Goal: Task Accomplishment & Management: Use online tool/utility

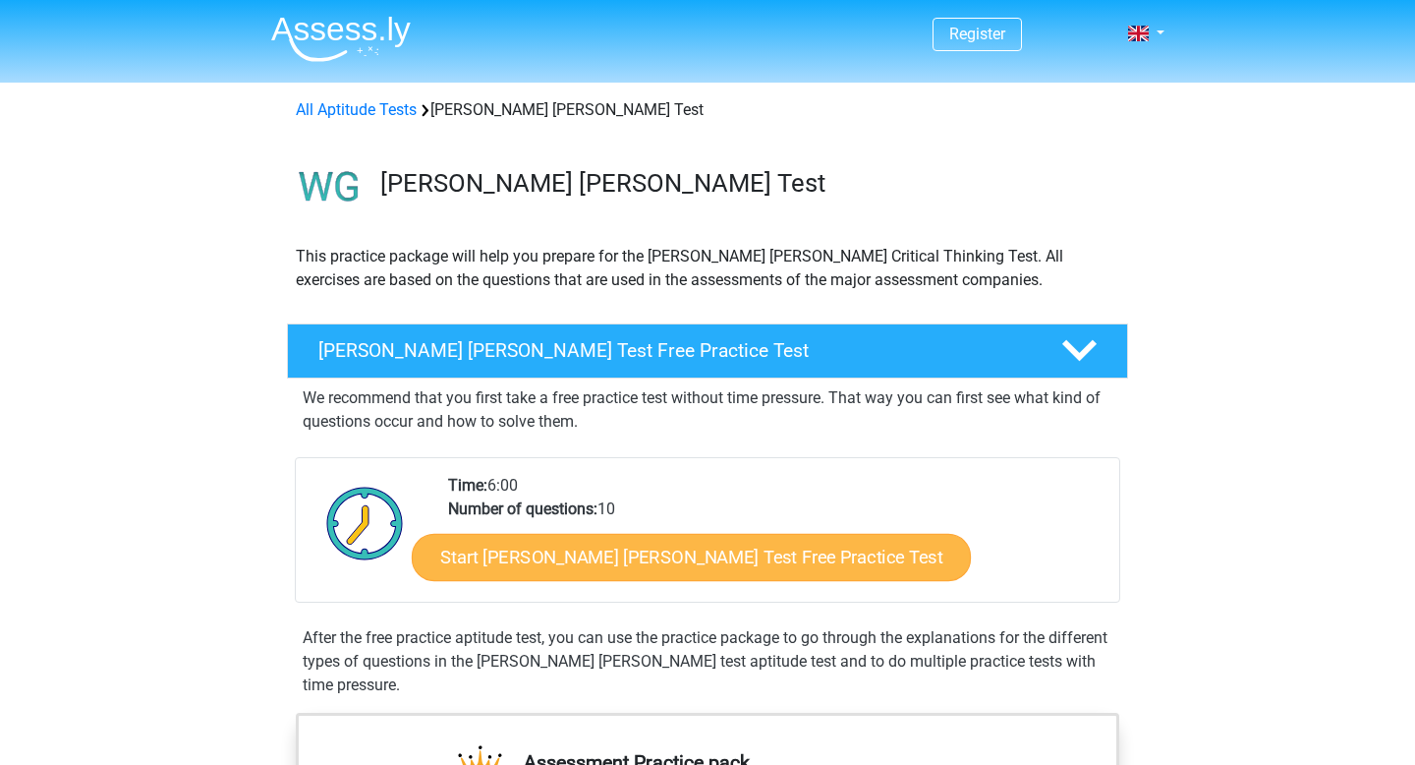
scroll to position [22, 0]
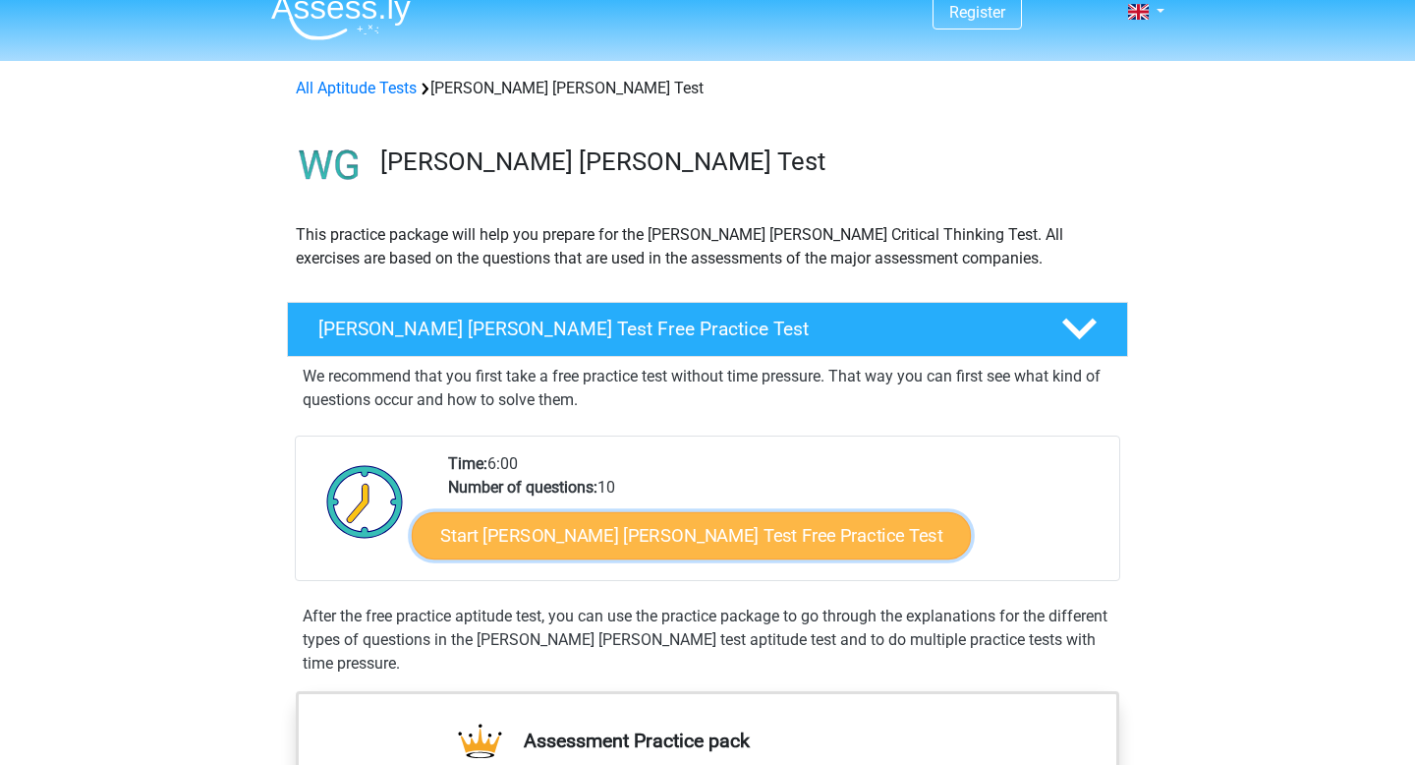
click at [613, 543] on link "Start Watson Glaser Test Free Practice Test" at bounding box center [691, 535] width 559 height 47
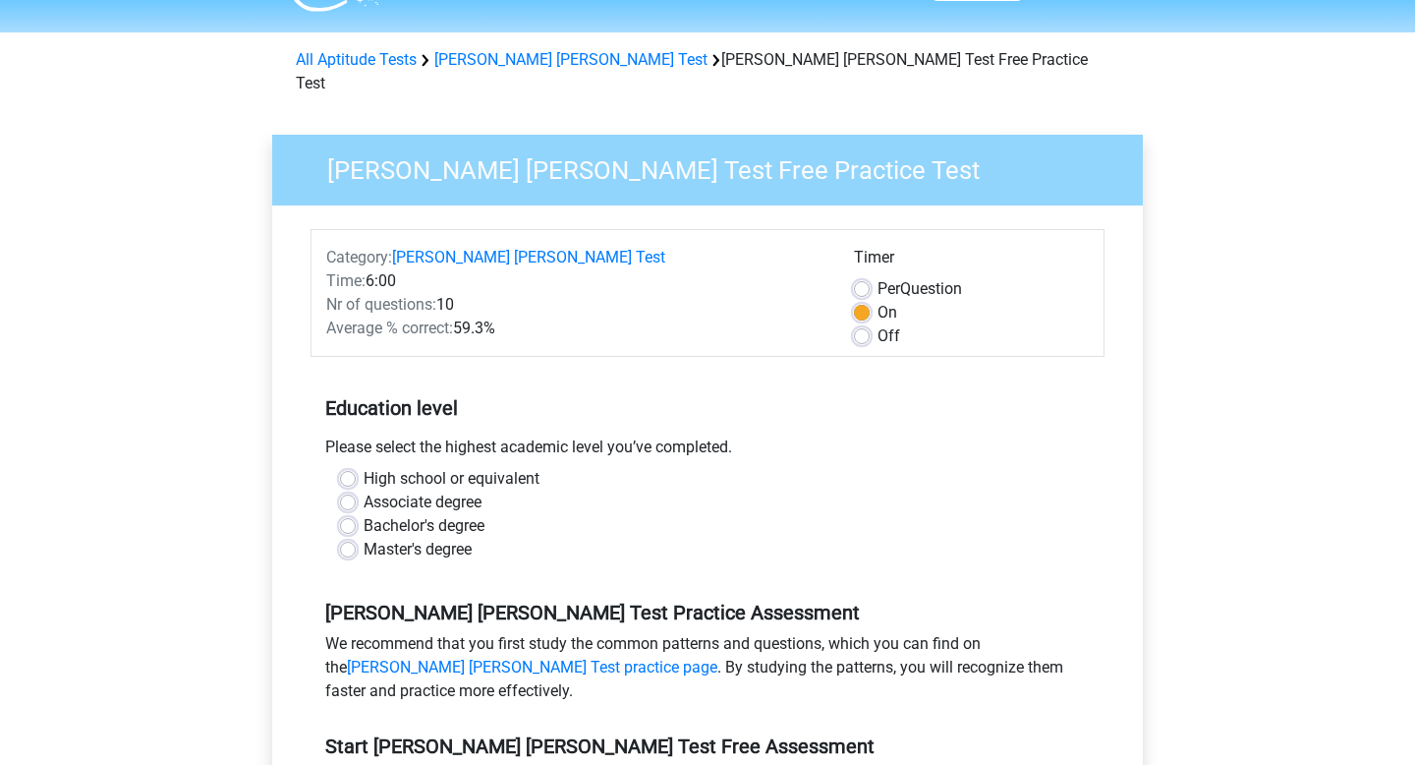
scroll to position [69, 0]
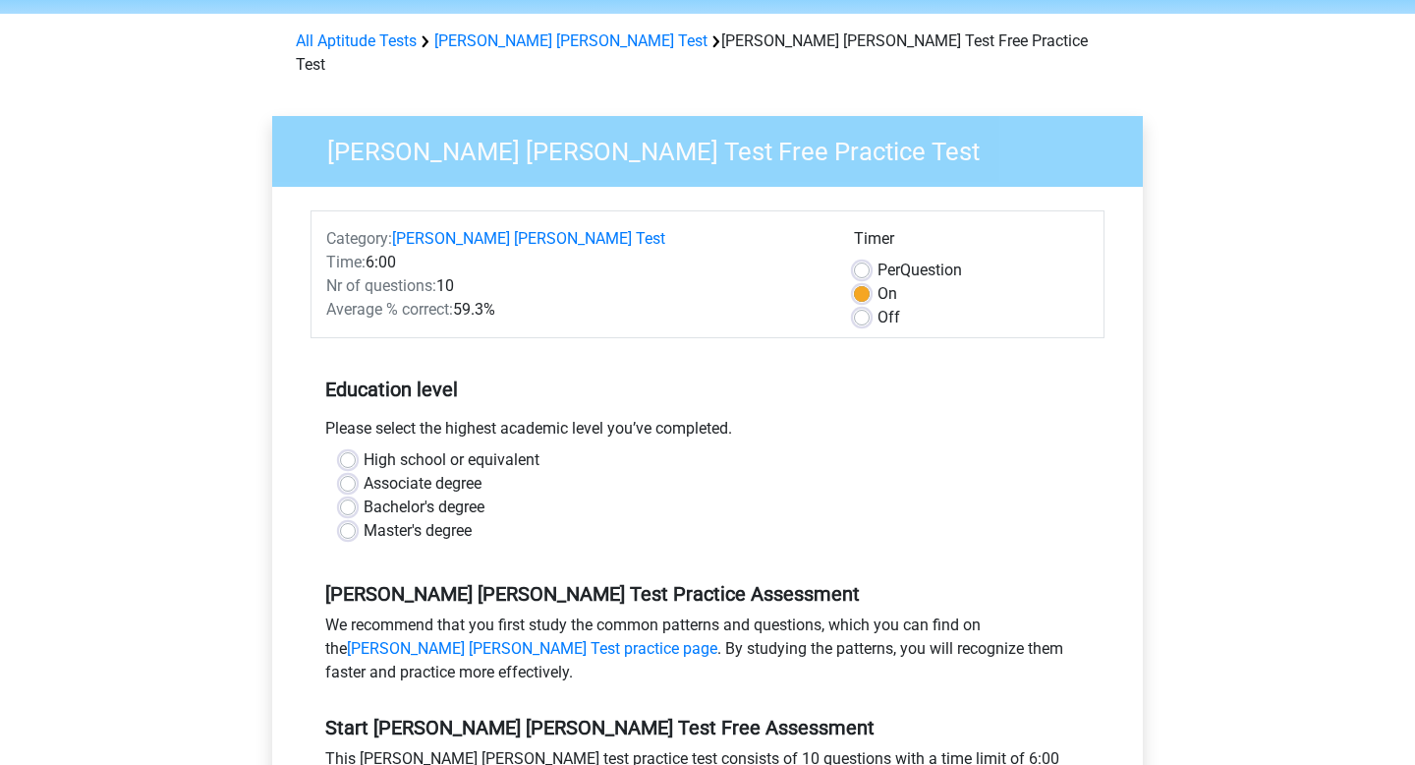
click at [440, 495] on label "Bachelor's degree" at bounding box center [424, 507] width 121 height 24
click at [356, 495] on input "Bachelor's degree" at bounding box center [348, 505] width 16 height 20
radio input "true"
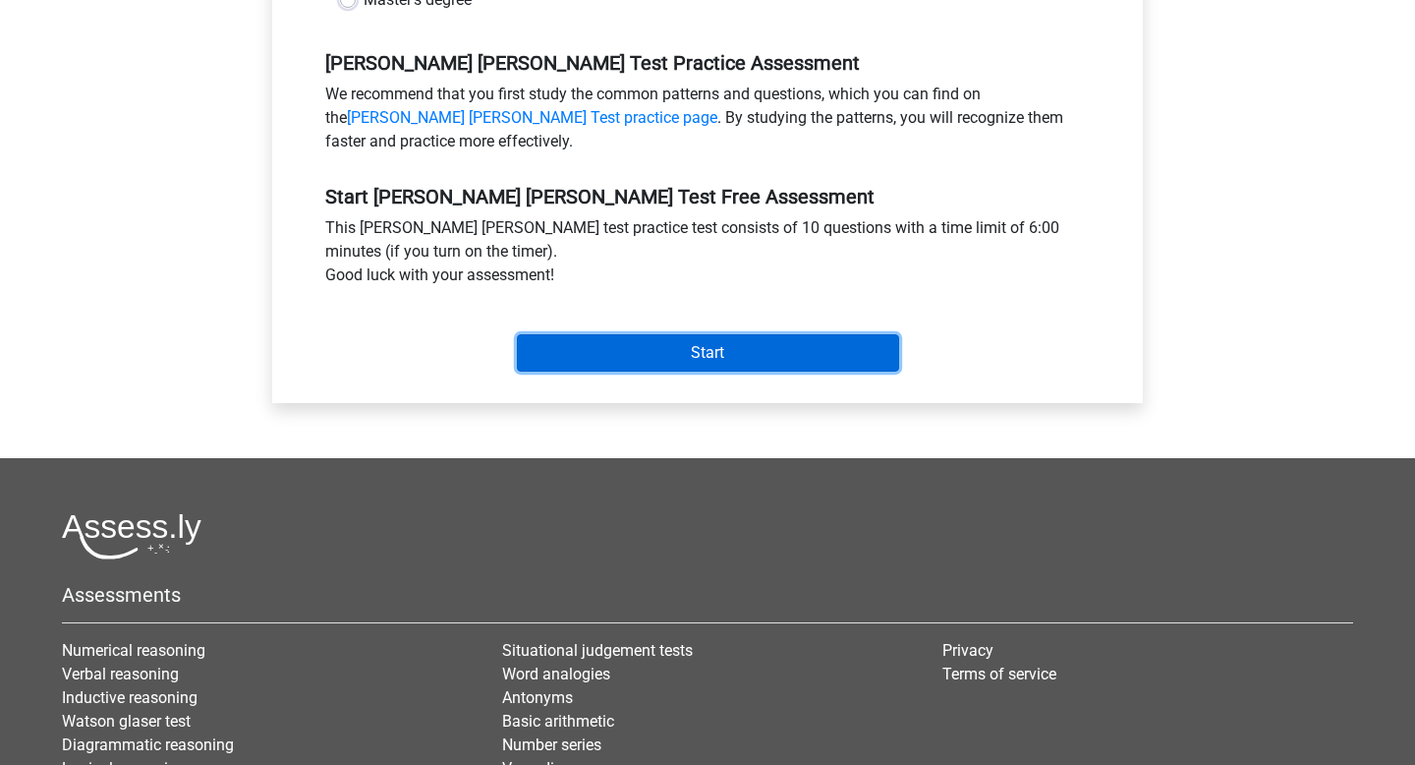
click at [682, 334] on input "Start" at bounding box center [708, 352] width 382 height 37
